Goal: Information Seeking & Learning: Learn about a topic

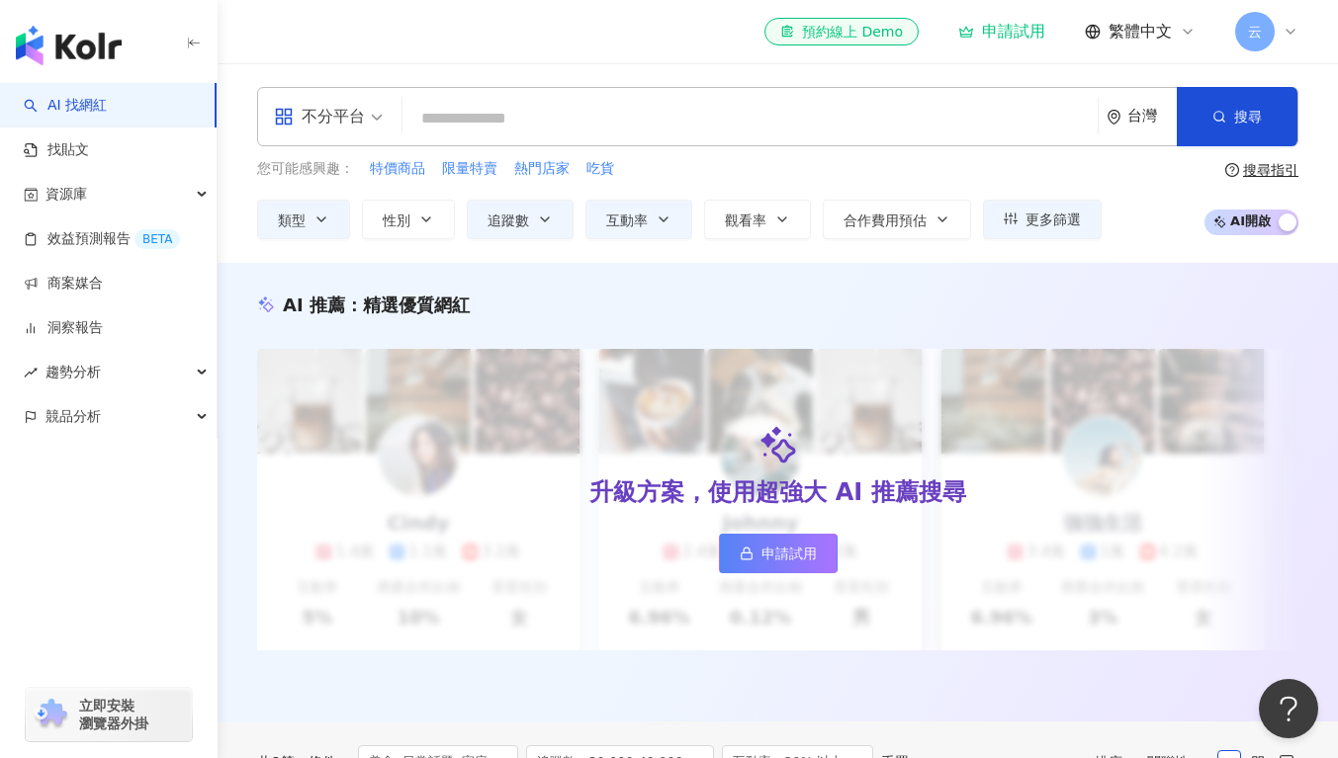
drag, startPoint x: 0, startPoint y: 0, endPoint x: 594, endPoint y: 103, distance: 603.1
click at [582, 115] on input "search" at bounding box center [749, 119] width 679 height 38
paste input "**********"
click at [1267, 125] on button "搜尋" at bounding box center [1237, 116] width 121 height 59
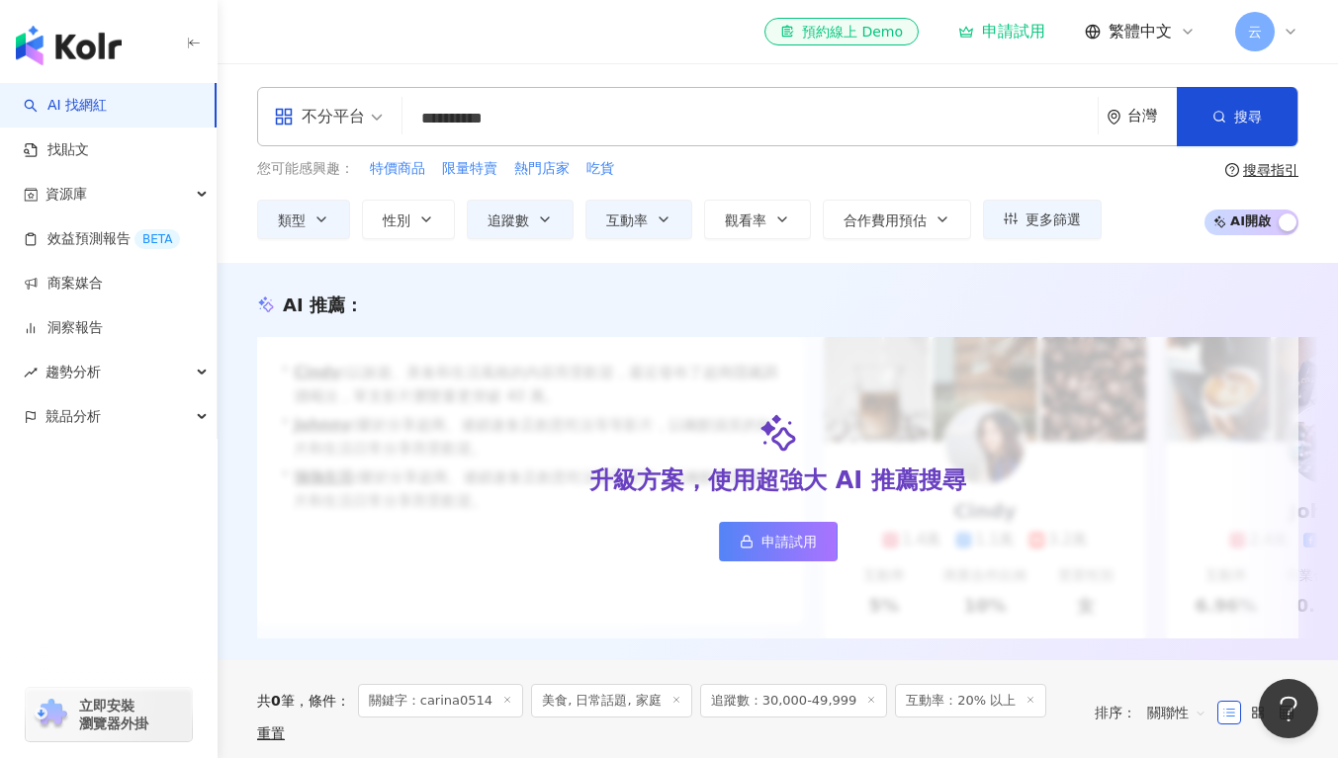
click at [574, 128] on input "**********" at bounding box center [749, 119] width 679 height 38
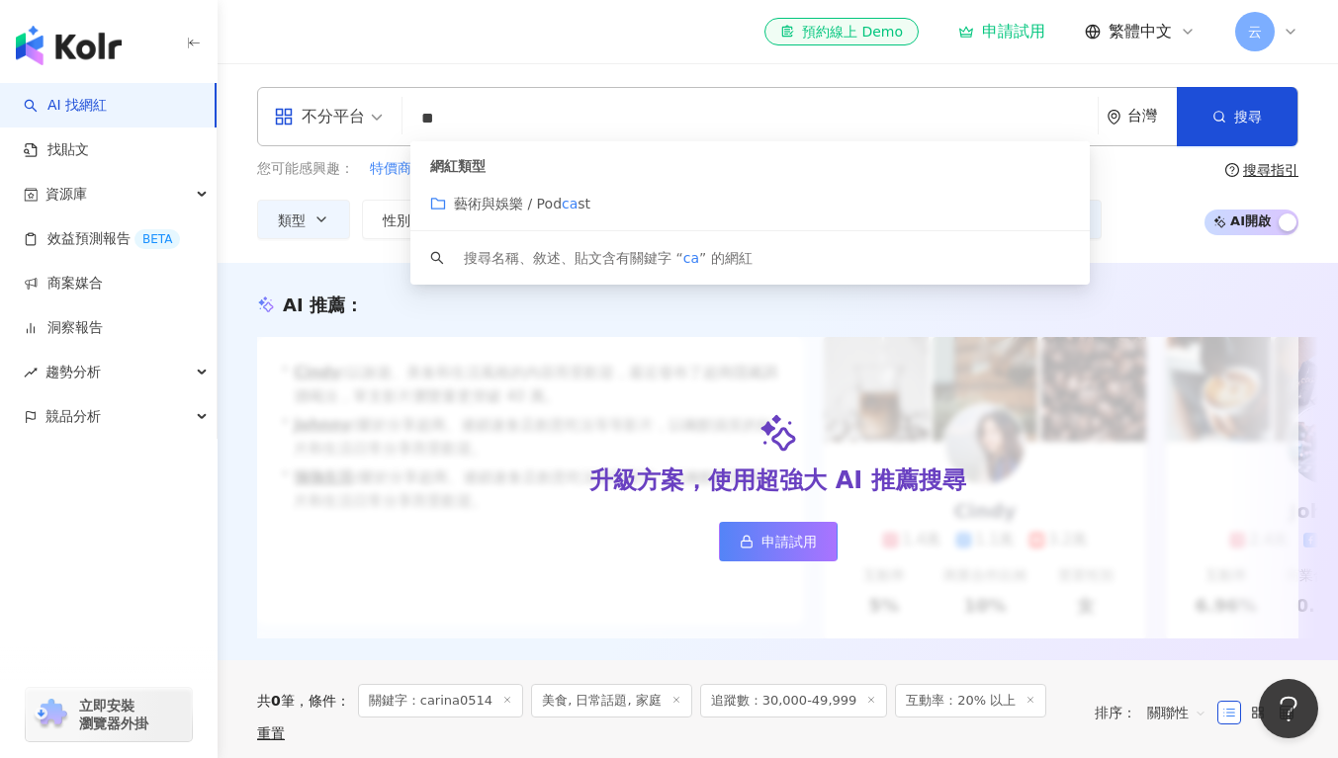
type input "*"
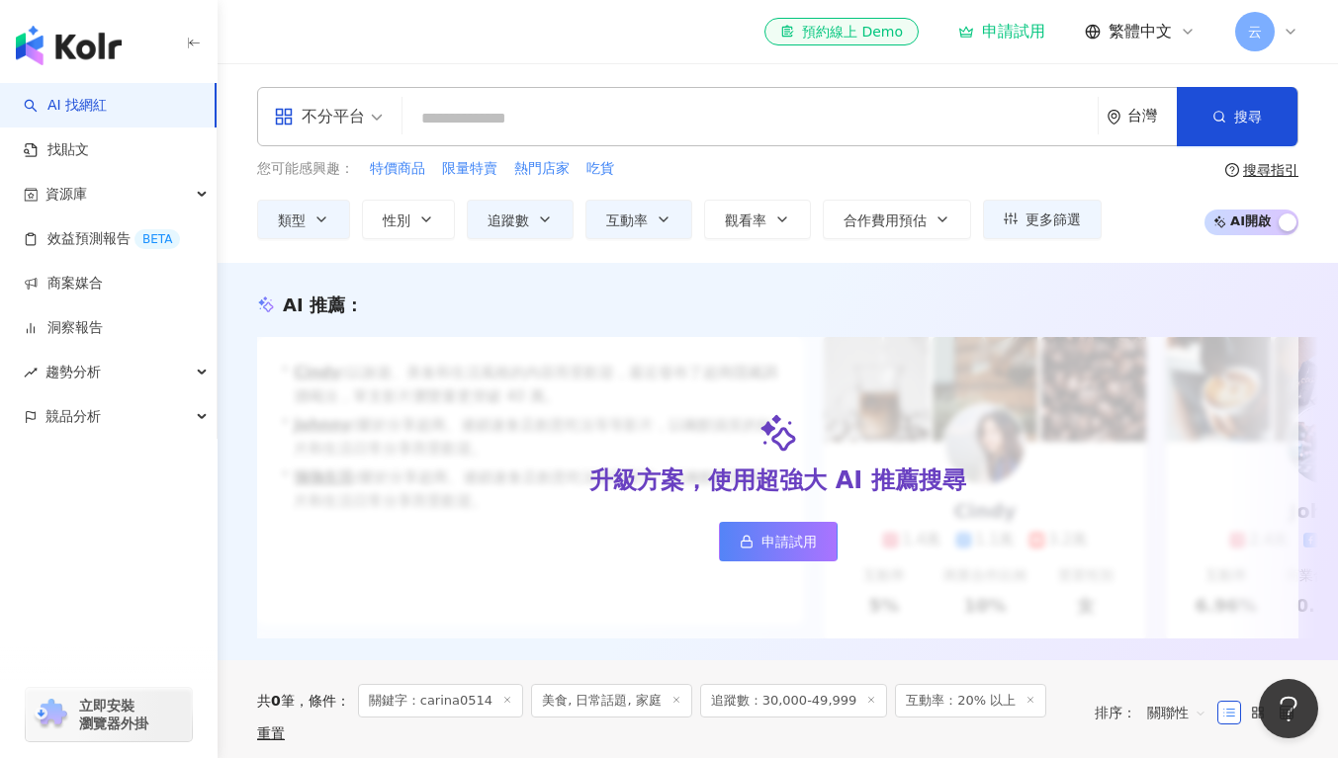
paste input "**********"
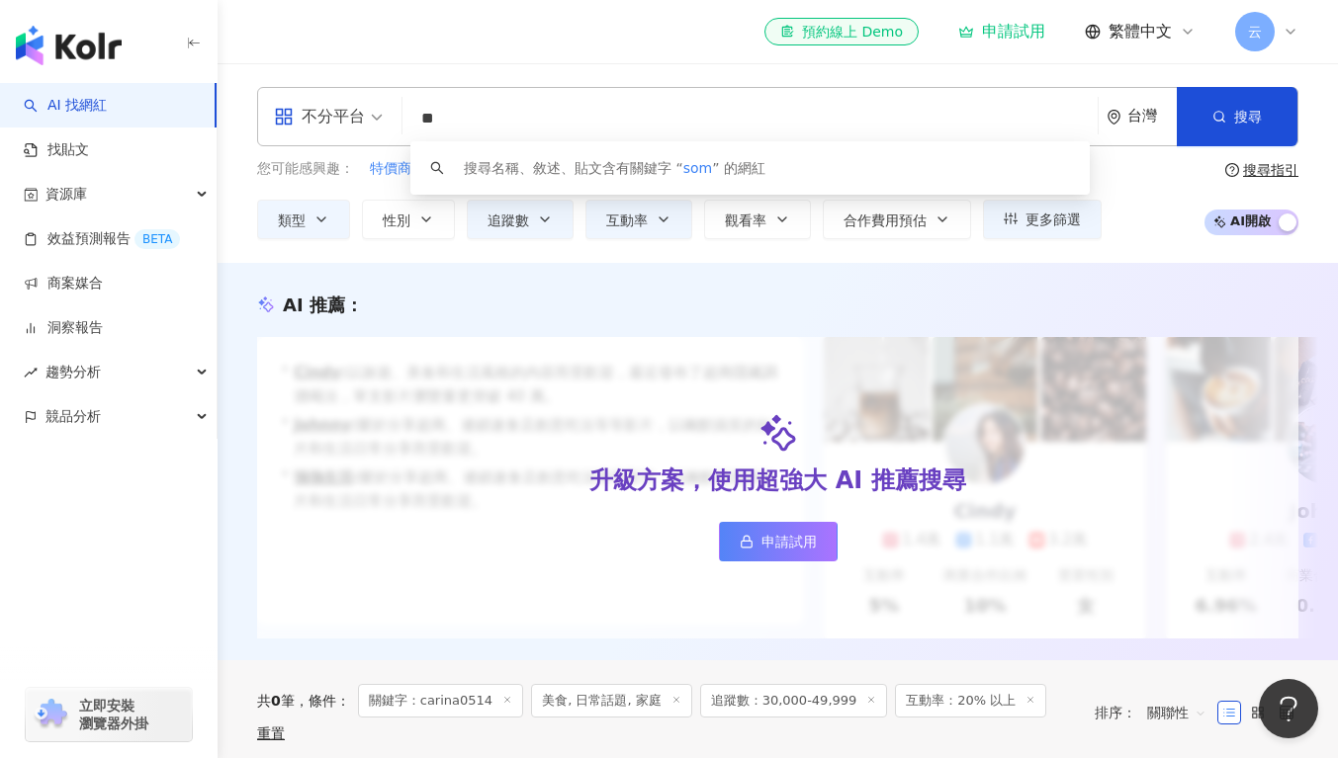
type input "*"
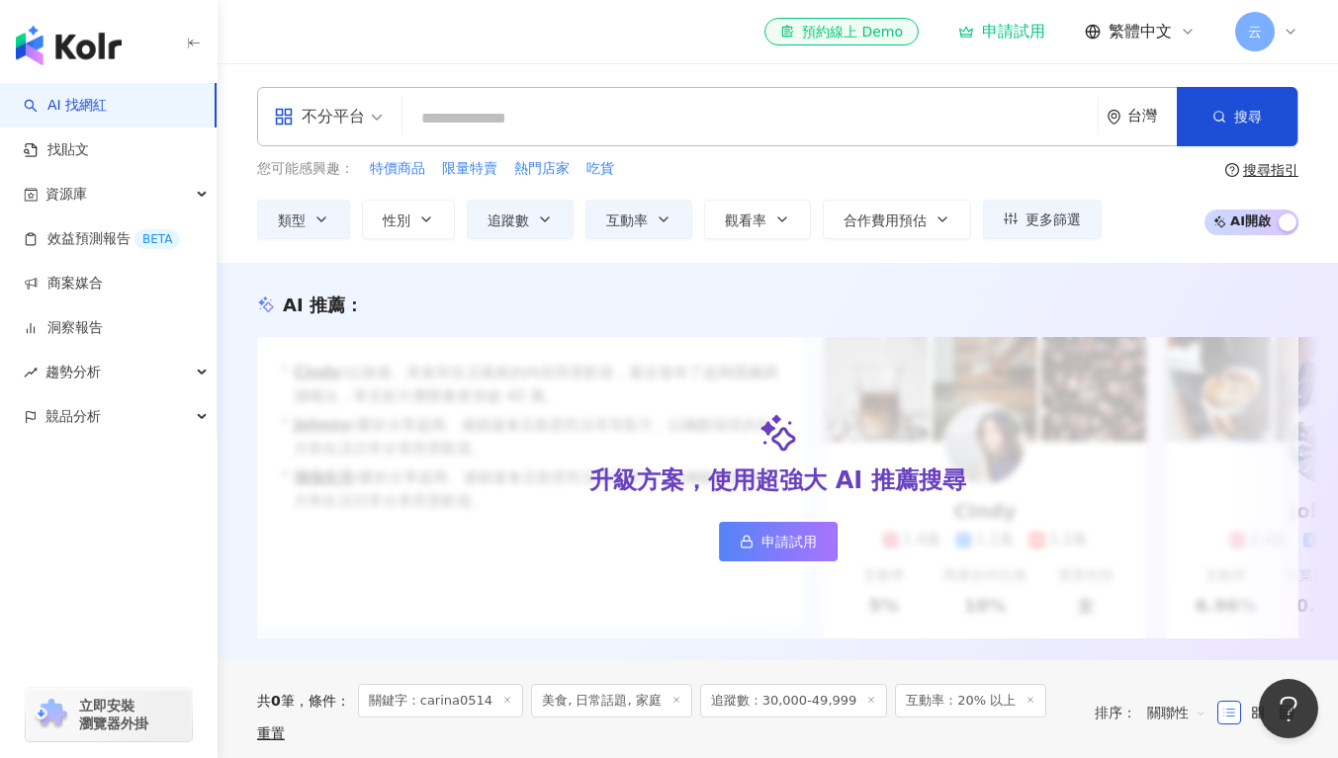
click at [1017, 133] on input "search" at bounding box center [749, 119] width 679 height 38
click at [321, 220] on icon "button" at bounding box center [321, 220] width 8 height 4
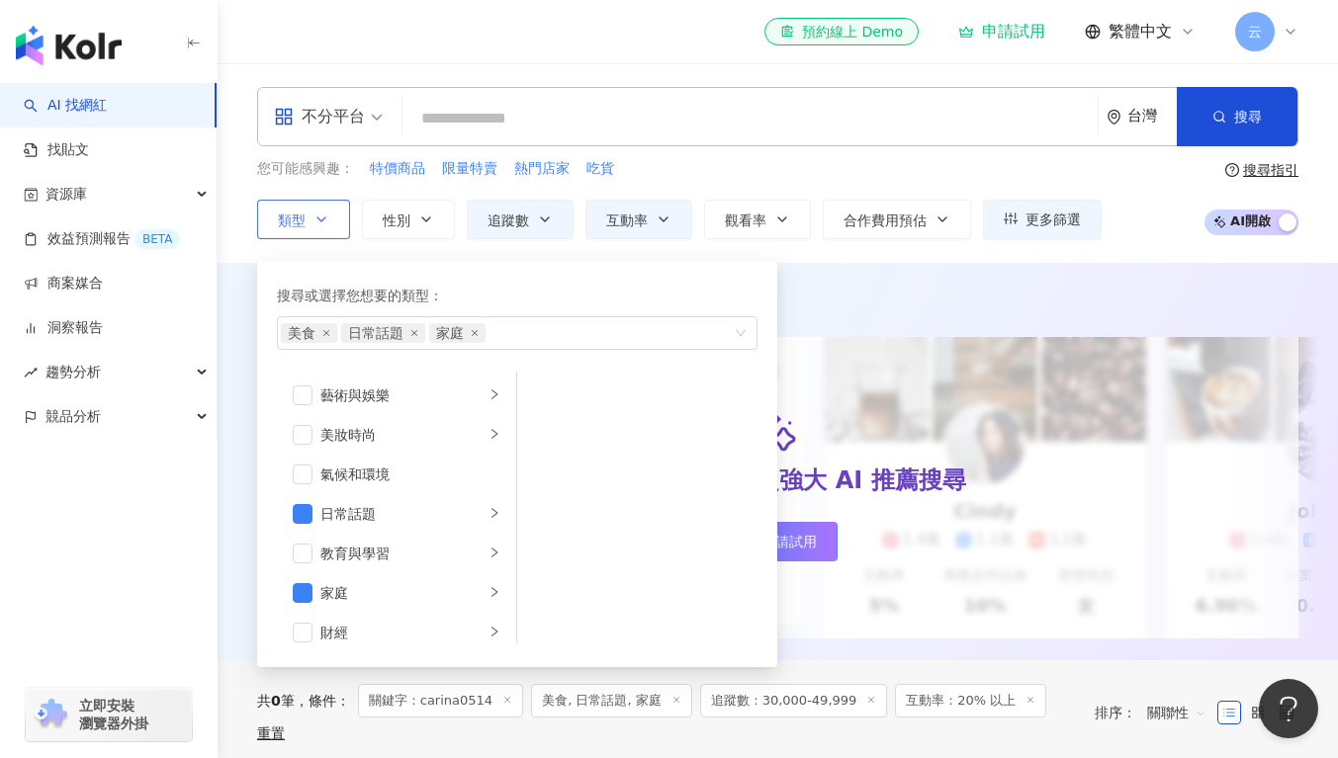
click at [321, 220] on icon "button" at bounding box center [321, 220] width 8 height 4
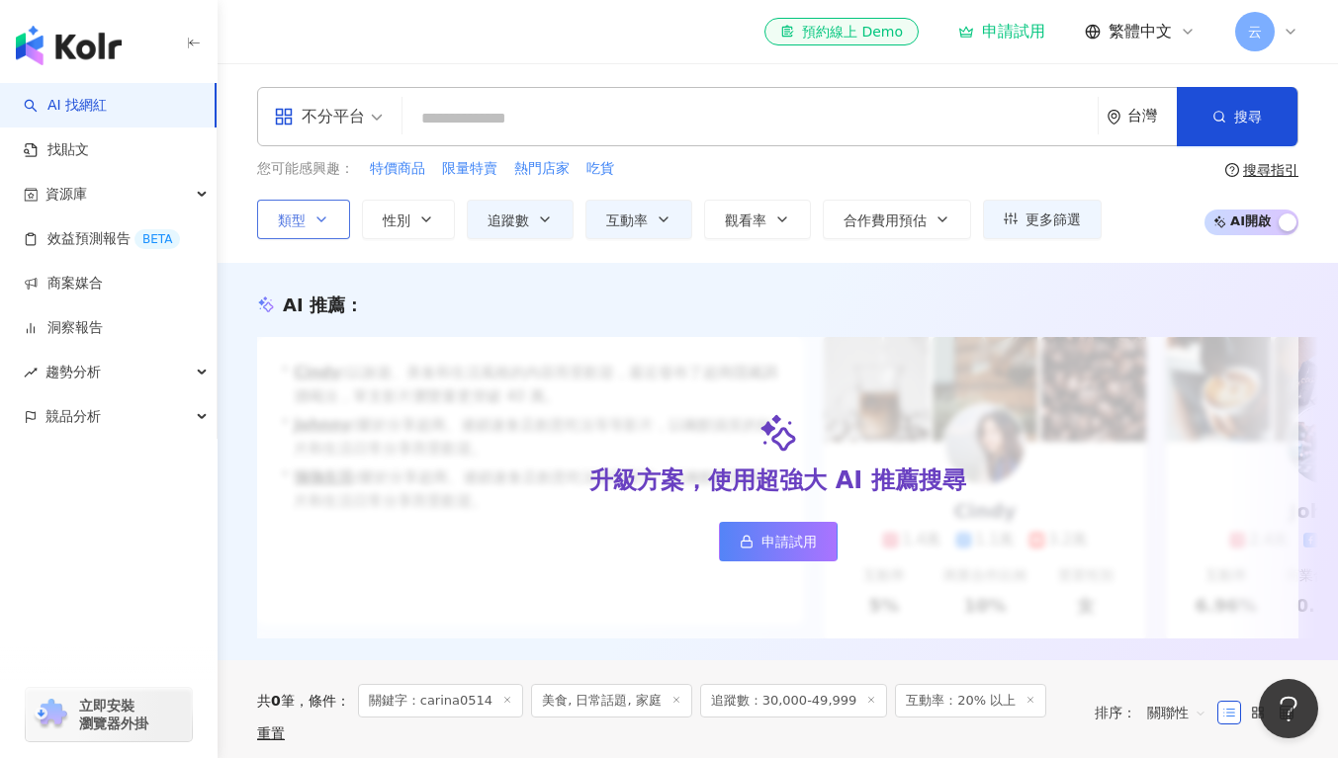
click at [326, 212] on icon "button" at bounding box center [321, 220] width 16 height 16
click at [240, 245] on div "不分平台 台灣 搜尋 customizedTag 網紅類型 藝術與娛樂 / Podca s t 搜尋名稱、敘述、貼文含有關鍵字 “ s ” 的網紅 您可能感興…" at bounding box center [778, 163] width 1120 height 200
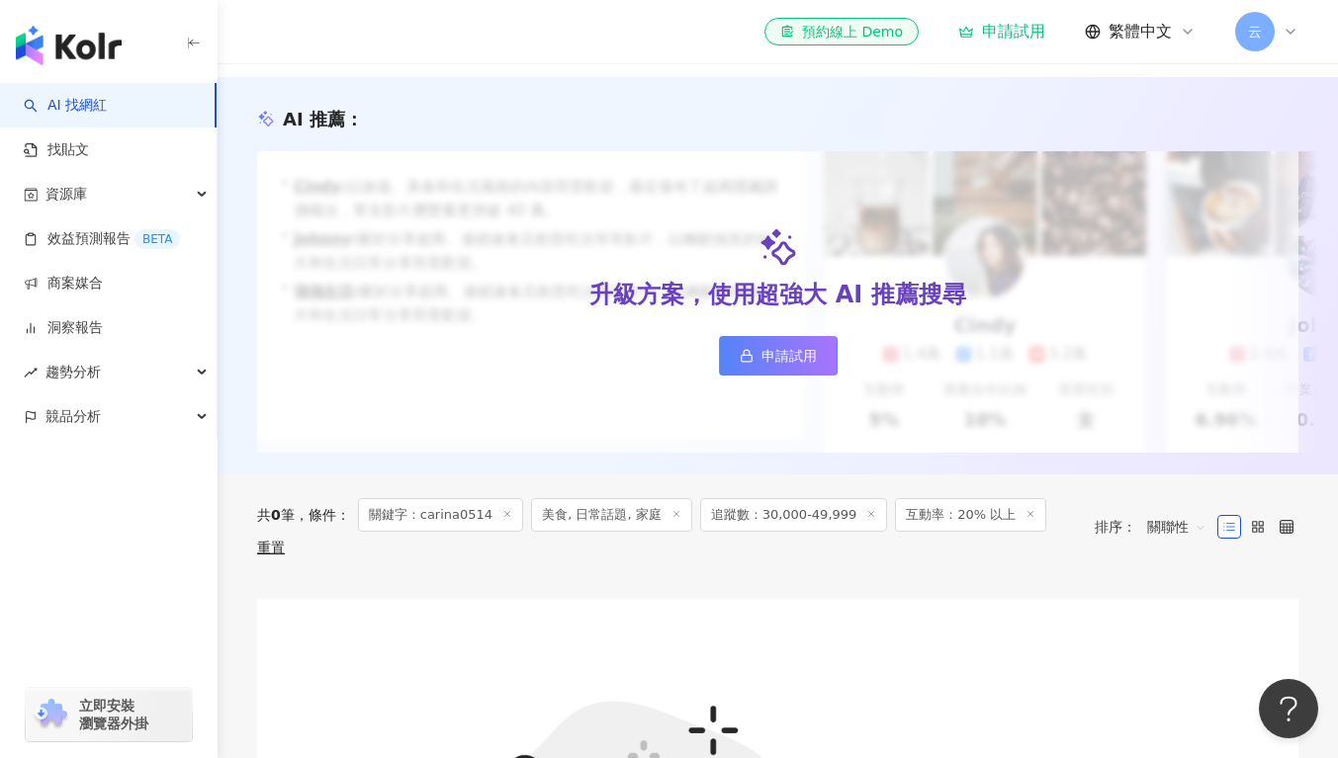
scroll to position [395, 0]
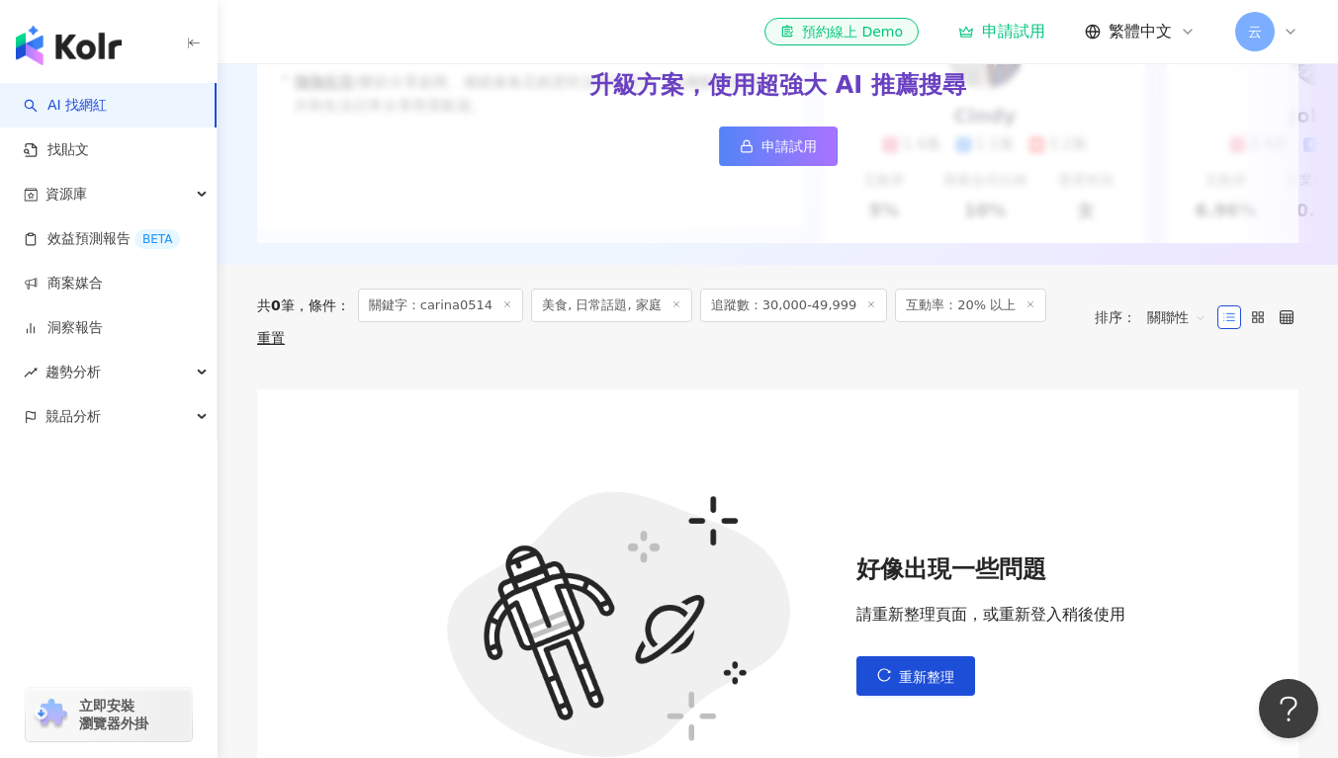
click at [507, 309] on icon at bounding box center [507, 305] width 10 height 10
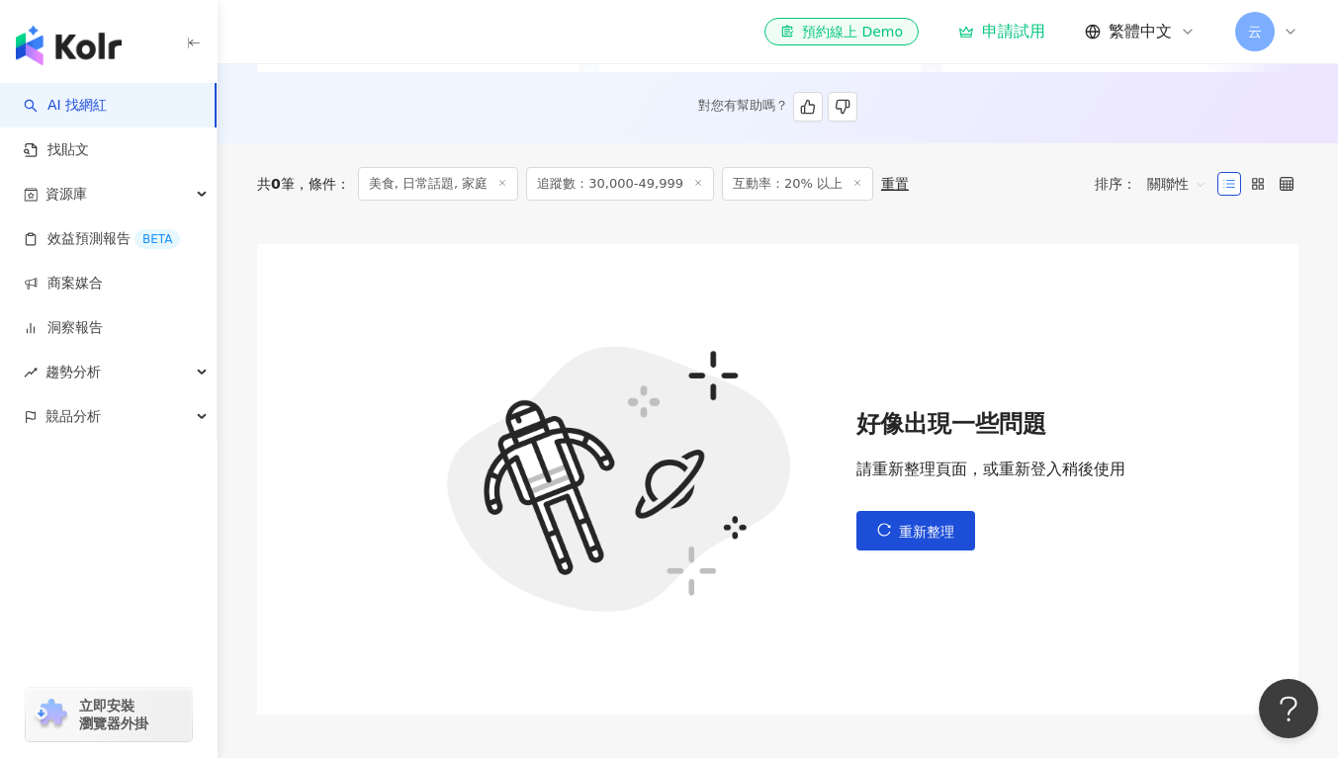
scroll to position [593, 0]
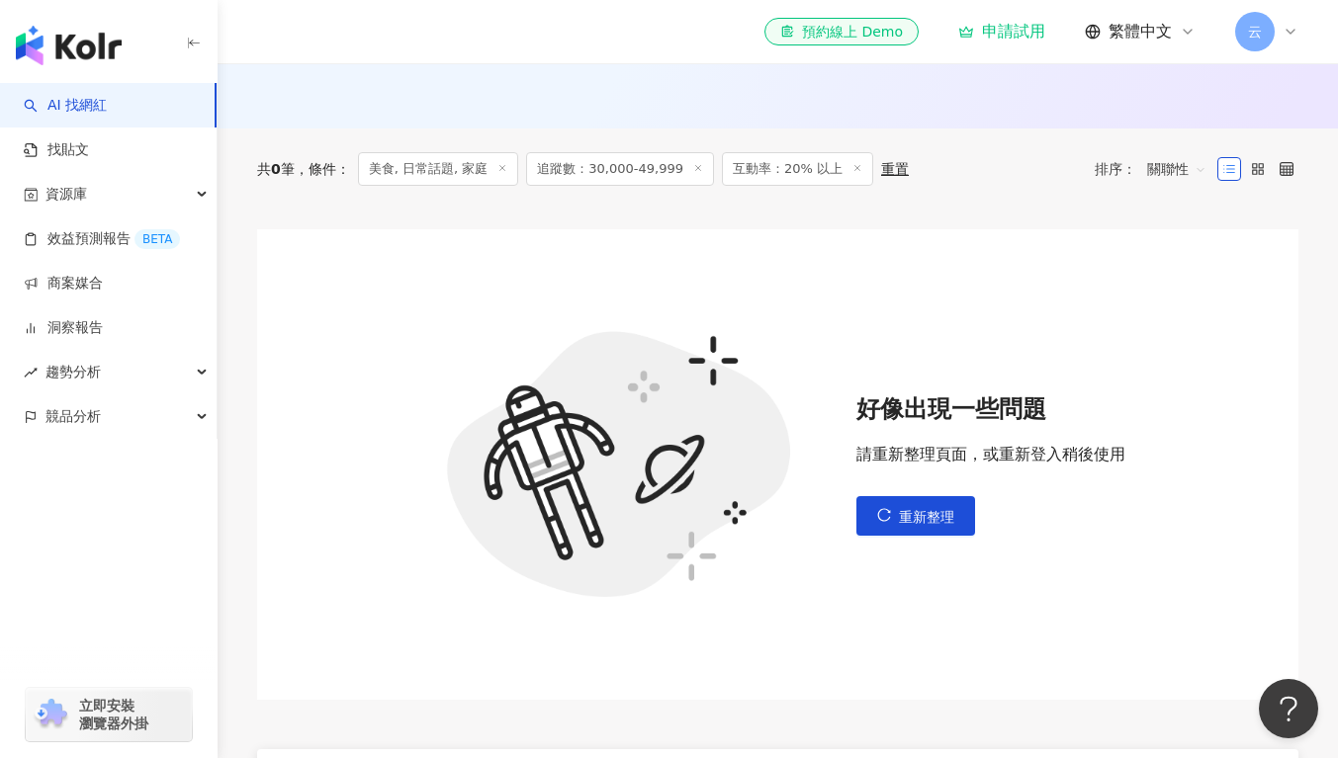
click at [881, 177] on div "重置" at bounding box center [895, 169] width 28 height 16
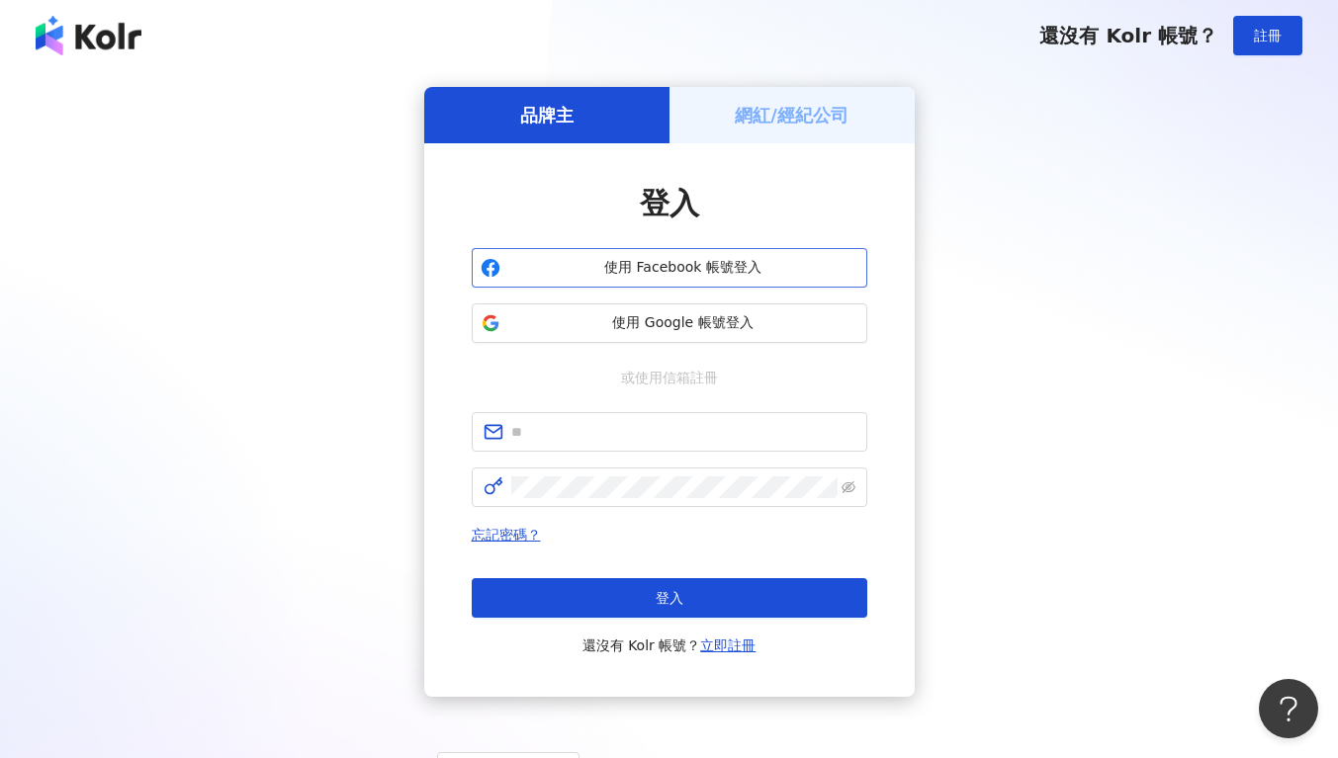
click at [618, 267] on span "使用 Facebook 帳號登入" at bounding box center [683, 268] width 350 height 20
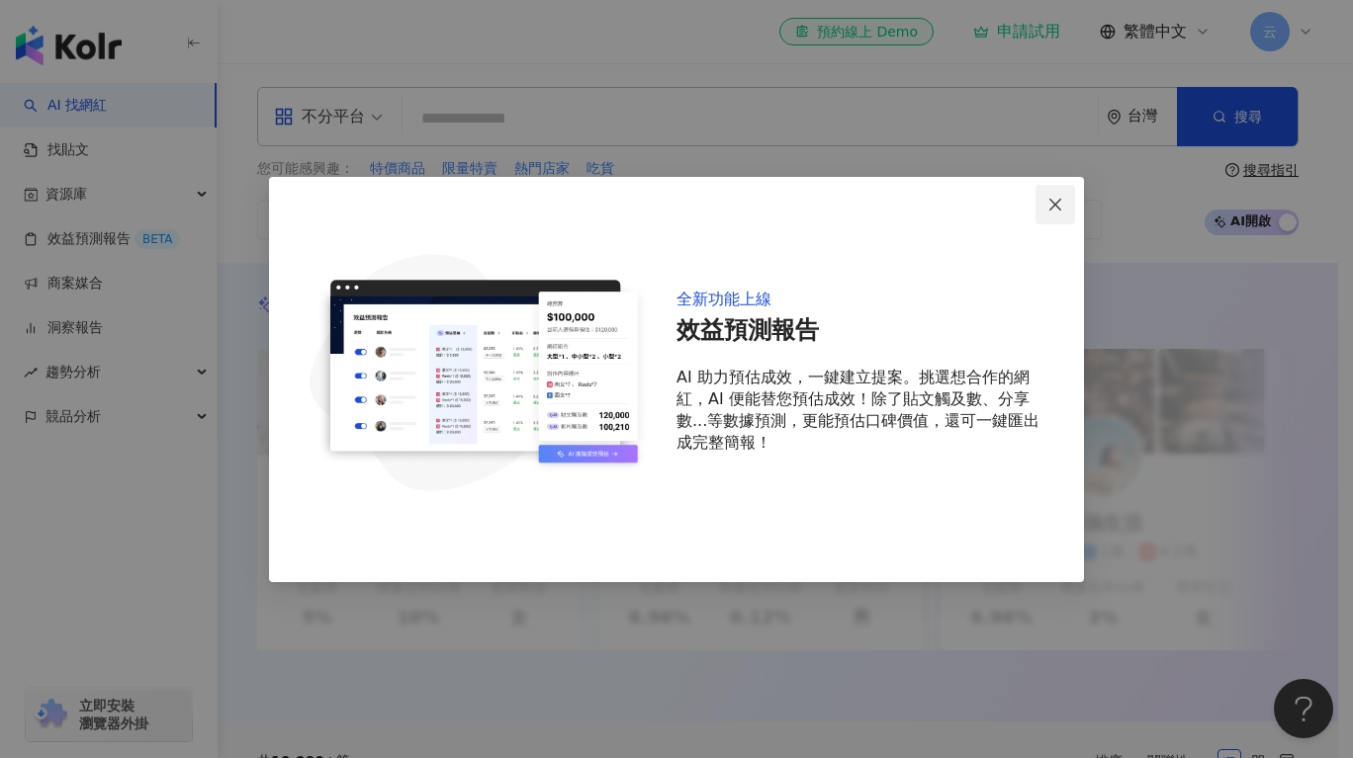
click at [1061, 198] on icon "close" at bounding box center [1055, 205] width 16 height 16
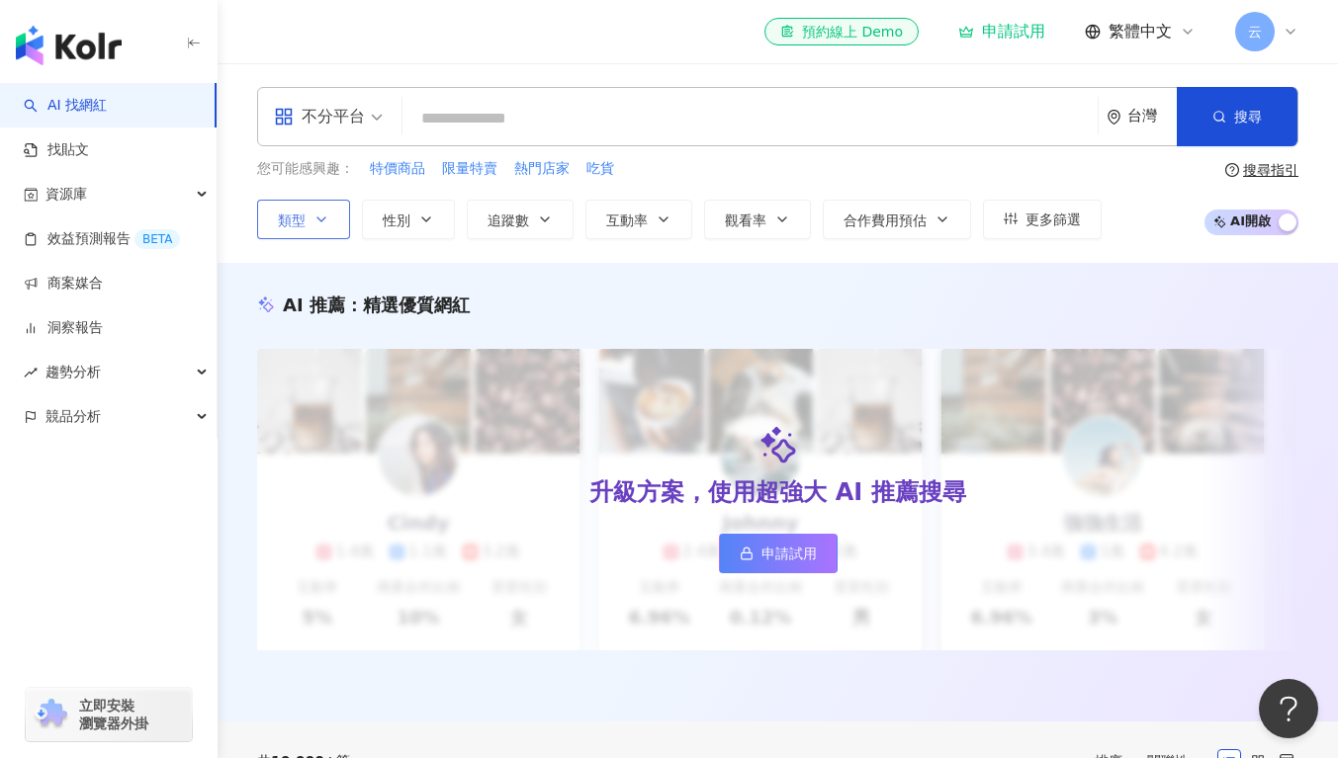
click at [332, 221] on button "類型" at bounding box center [303, 220] width 93 height 40
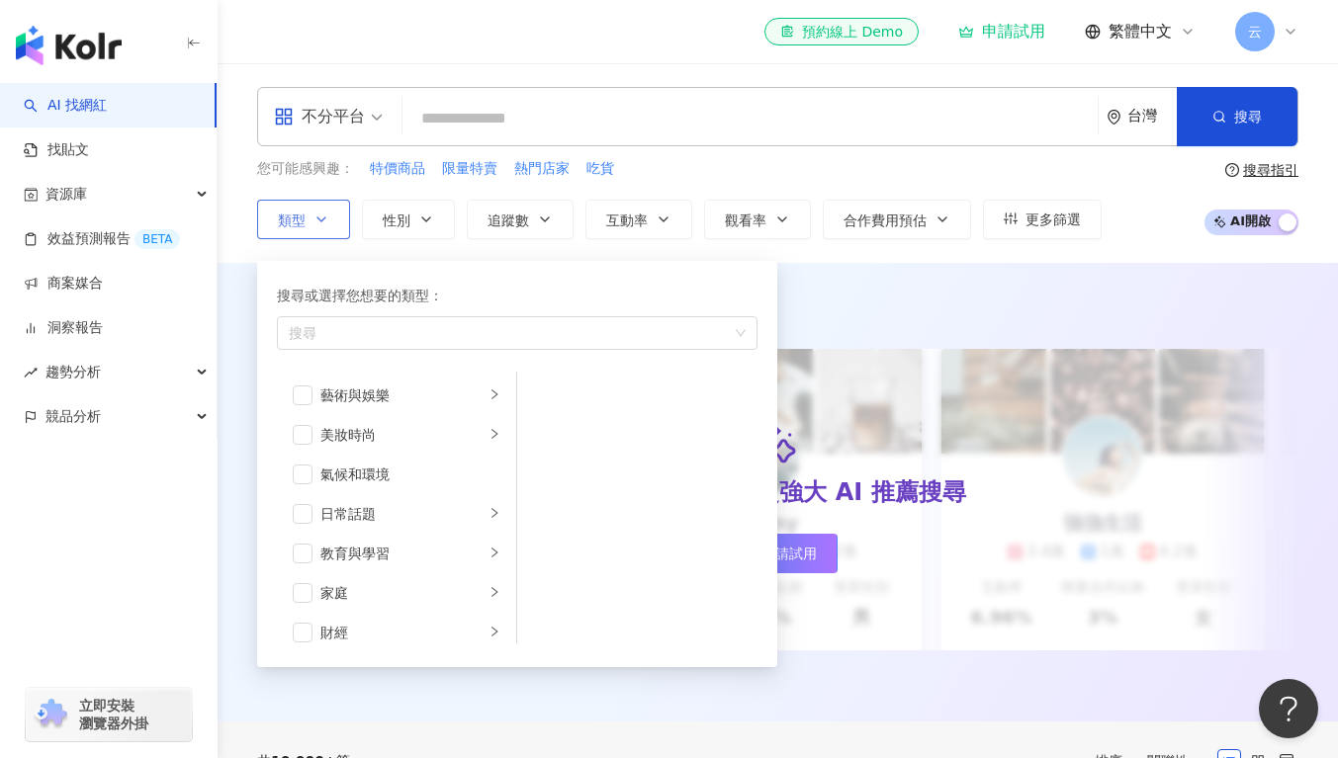
click at [333, 221] on button "類型 搜尋或選擇您想要的類型： 搜尋 藝術與娛樂 美妝時尚 氣候和環境 日常話題 教育與學習 家庭 財經 美食 命理占卜 遊戲 法政社會 生活風格 影視娛樂 …" at bounding box center [303, 220] width 93 height 40
